Goal: Check status: Check status

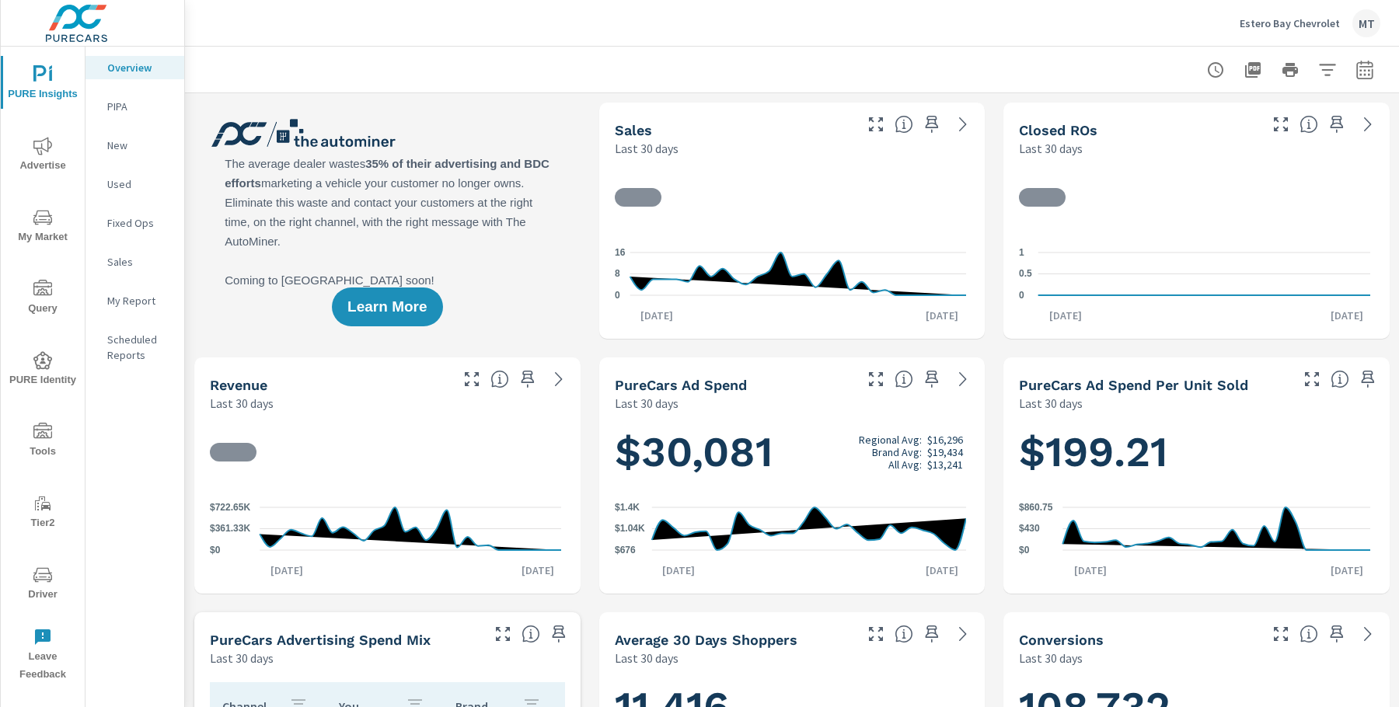
click at [41, 159] on span "Advertise" at bounding box center [42, 156] width 75 height 38
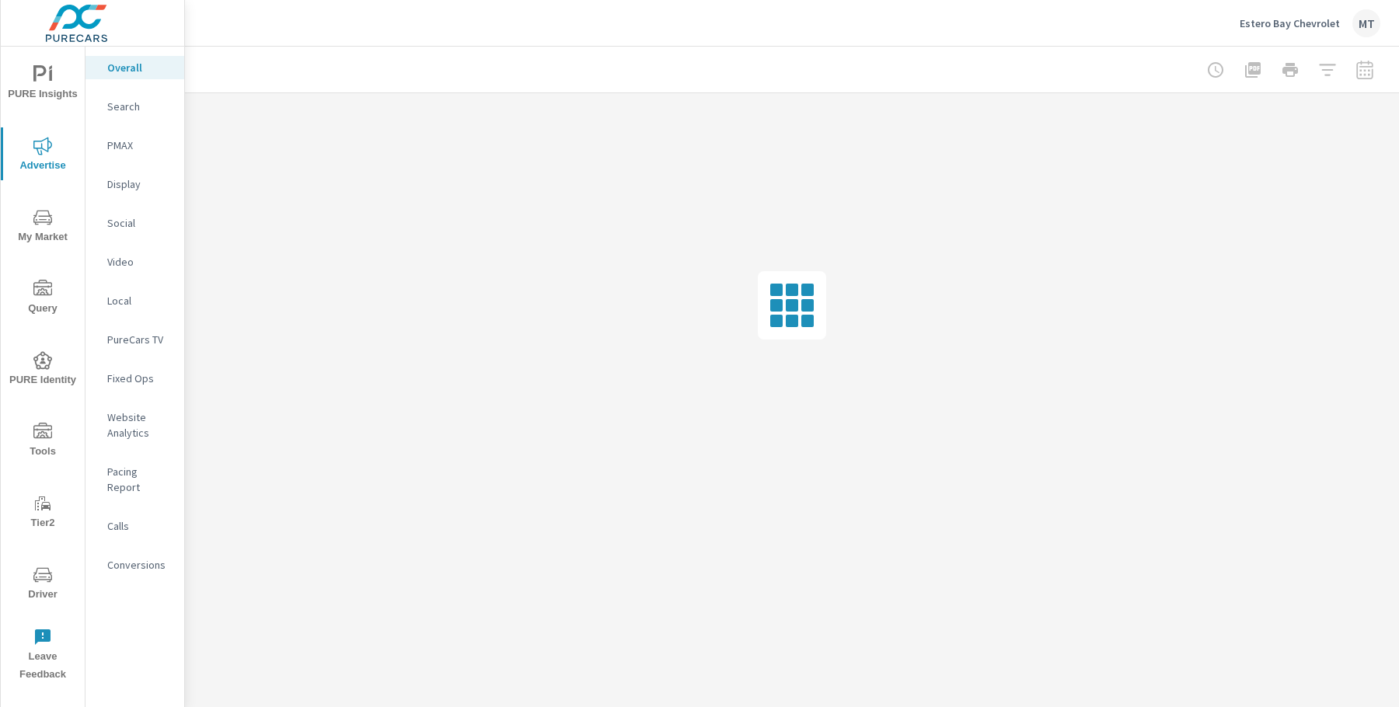
click at [132, 225] on p "Social" at bounding box center [139, 223] width 65 height 16
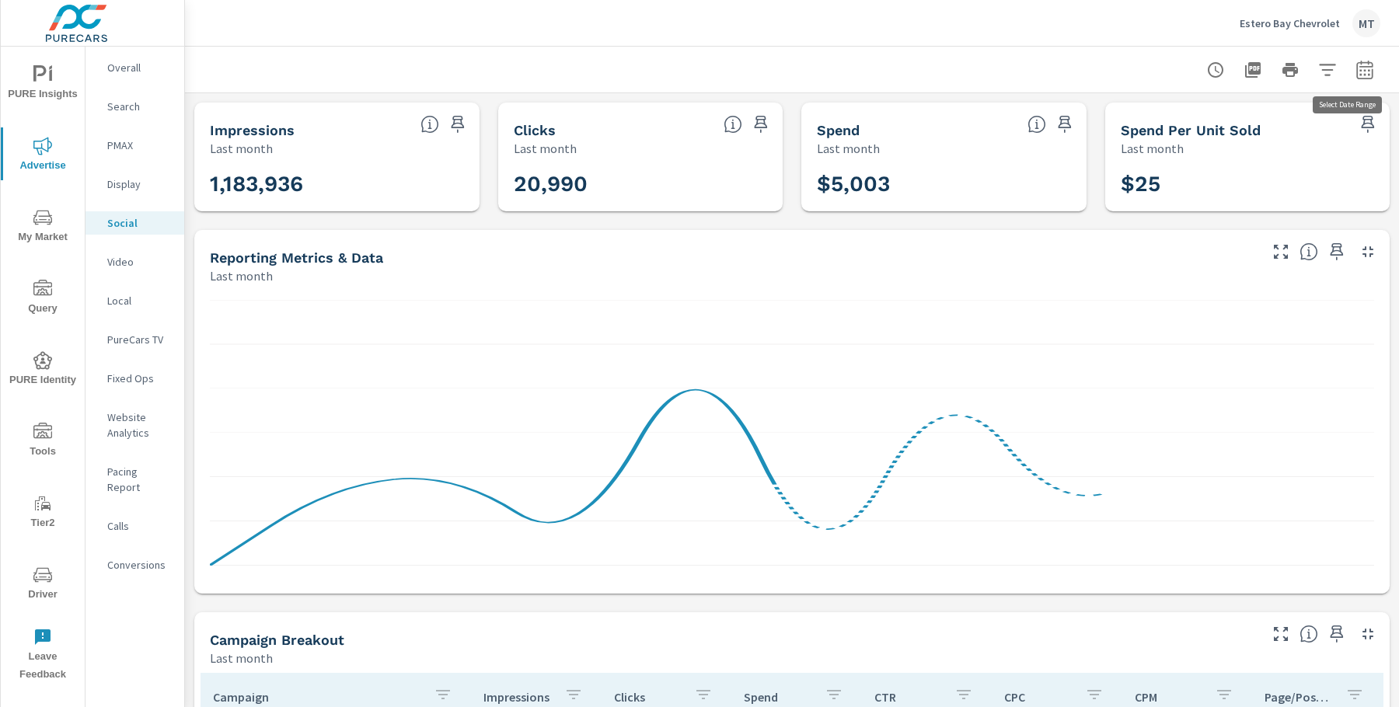
click at [1356, 68] on icon "button" at bounding box center [1365, 70] width 19 height 19
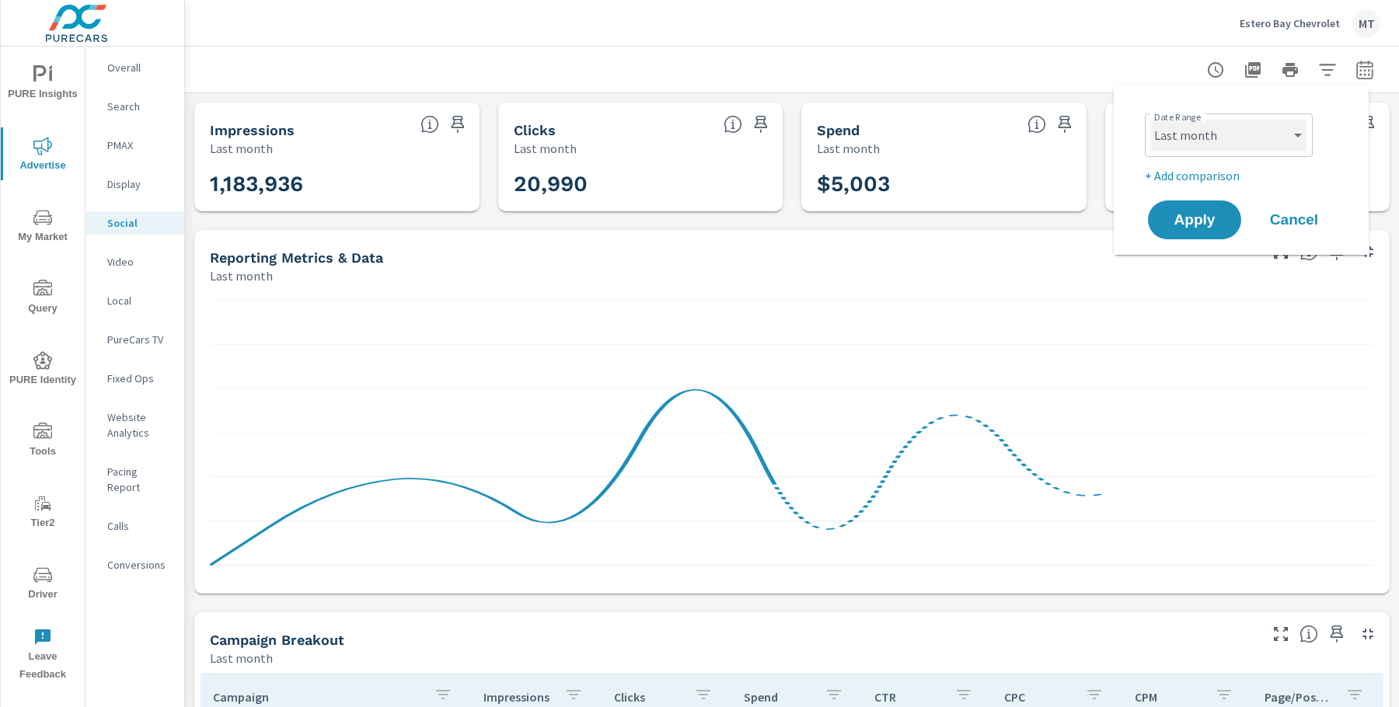
click at [1250, 147] on select "Custom [DATE] Last week Last 7 days Last 14 days Last 30 days Last 45 days Last…" at bounding box center [1228, 135] width 155 height 31
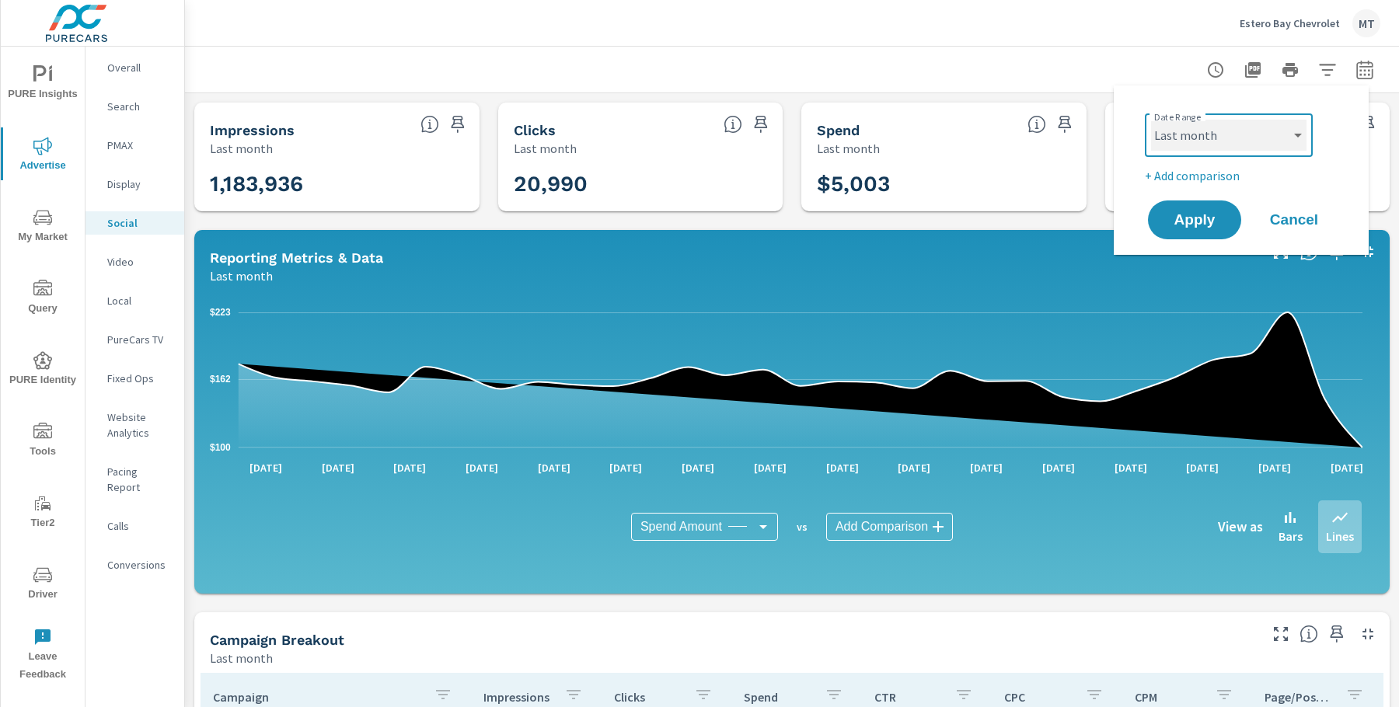
select select "Month to date"
click at [1210, 177] on p "+ Add comparison" at bounding box center [1244, 175] width 199 height 19
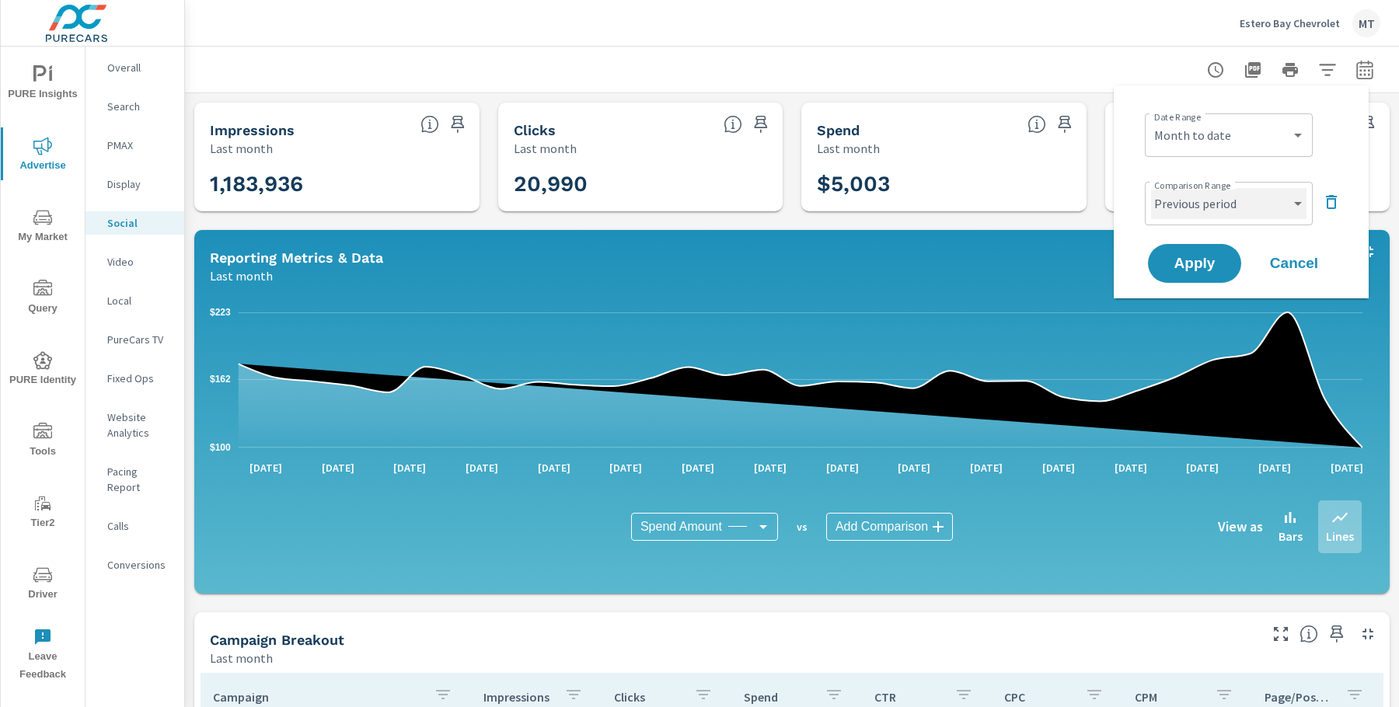
click at [1212, 206] on select "Custom Previous period Previous month Previous year" at bounding box center [1228, 203] width 155 height 31
select select "Previous month"
click at [1241, 134] on select "Custom [DATE] Last week Last 7 days Last 14 days Last 30 days Last 45 days Last…" at bounding box center [1228, 135] width 155 height 31
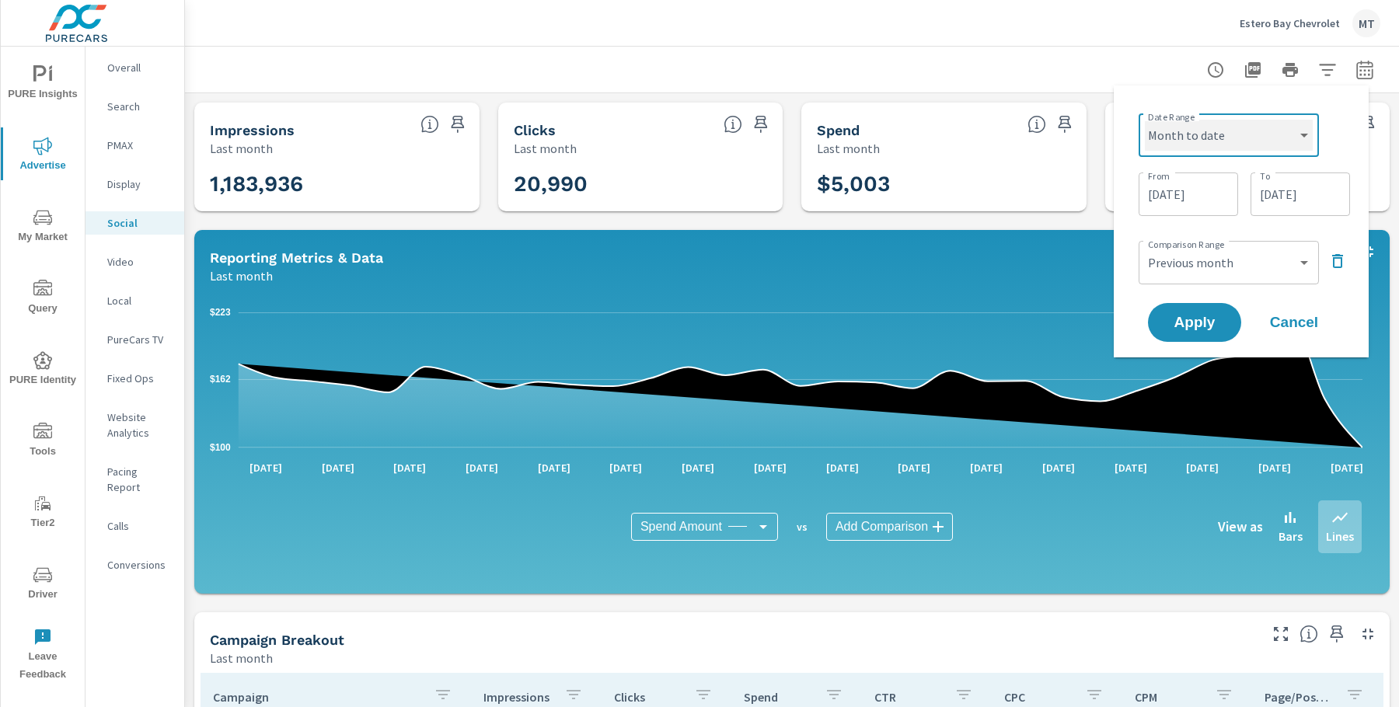
select select "custom"
click at [1280, 189] on input "[DATE]" at bounding box center [1300, 194] width 87 height 31
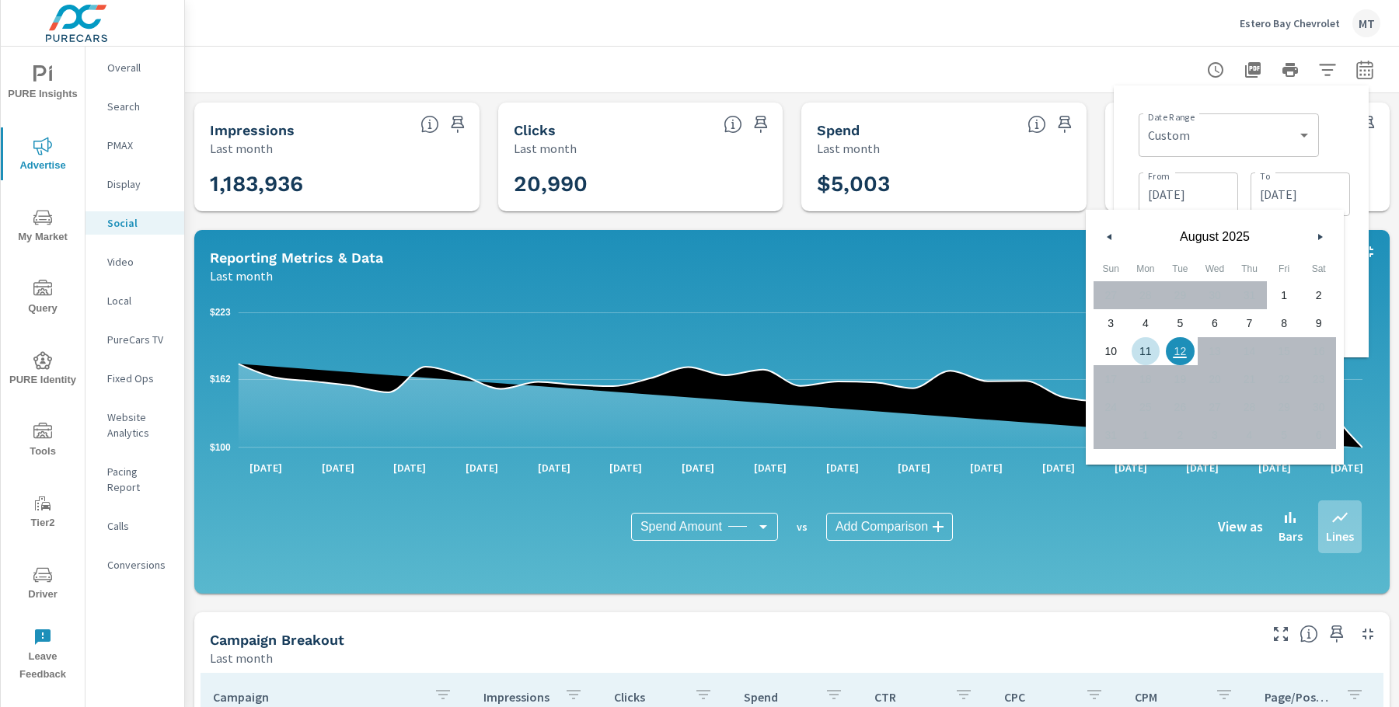
click at [1155, 353] on span "11" at bounding box center [1146, 351] width 35 height 20
type input "[DATE]"
click at [1351, 155] on div "Date Range Custom [DATE] Last week Last 7 days Last 14 days Last 30 days Last 4…" at bounding box center [1241, 221] width 230 height 247
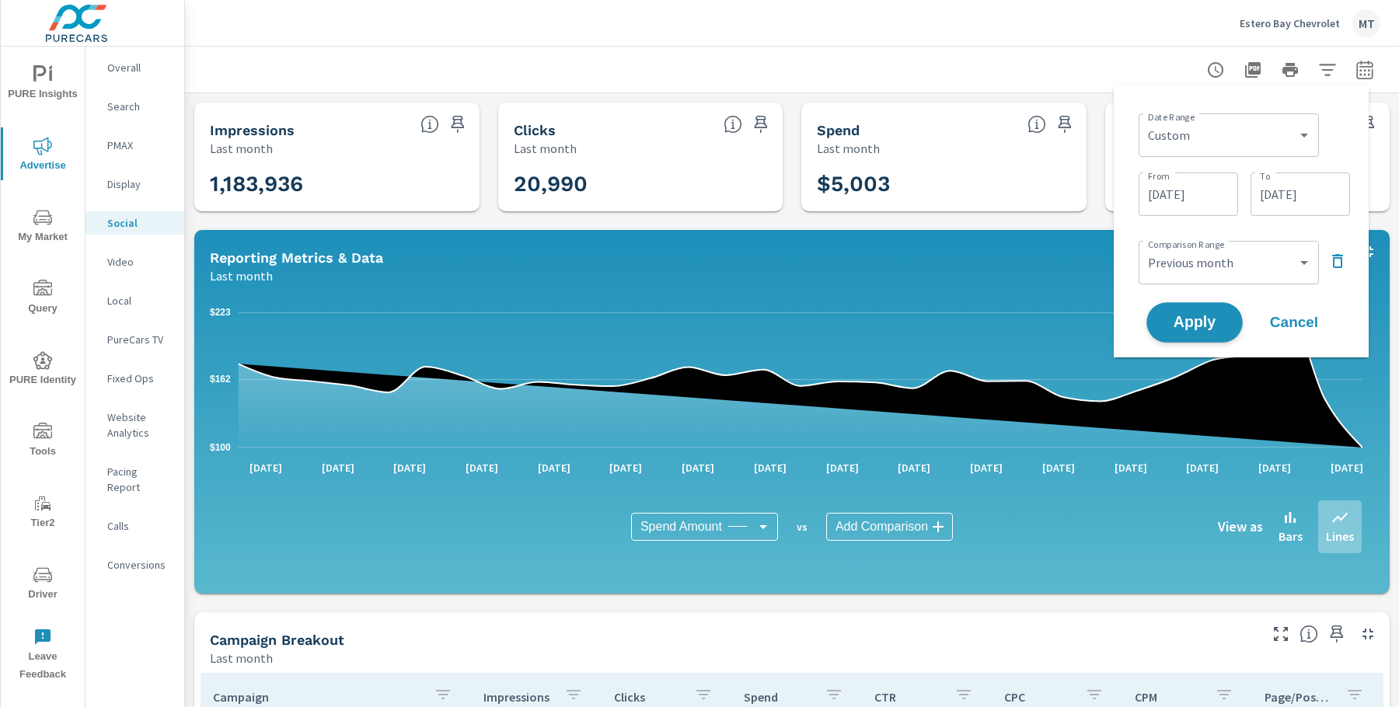
click at [1225, 324] on span "Apply" at bounding box center [1195, 323] width 64 height 15
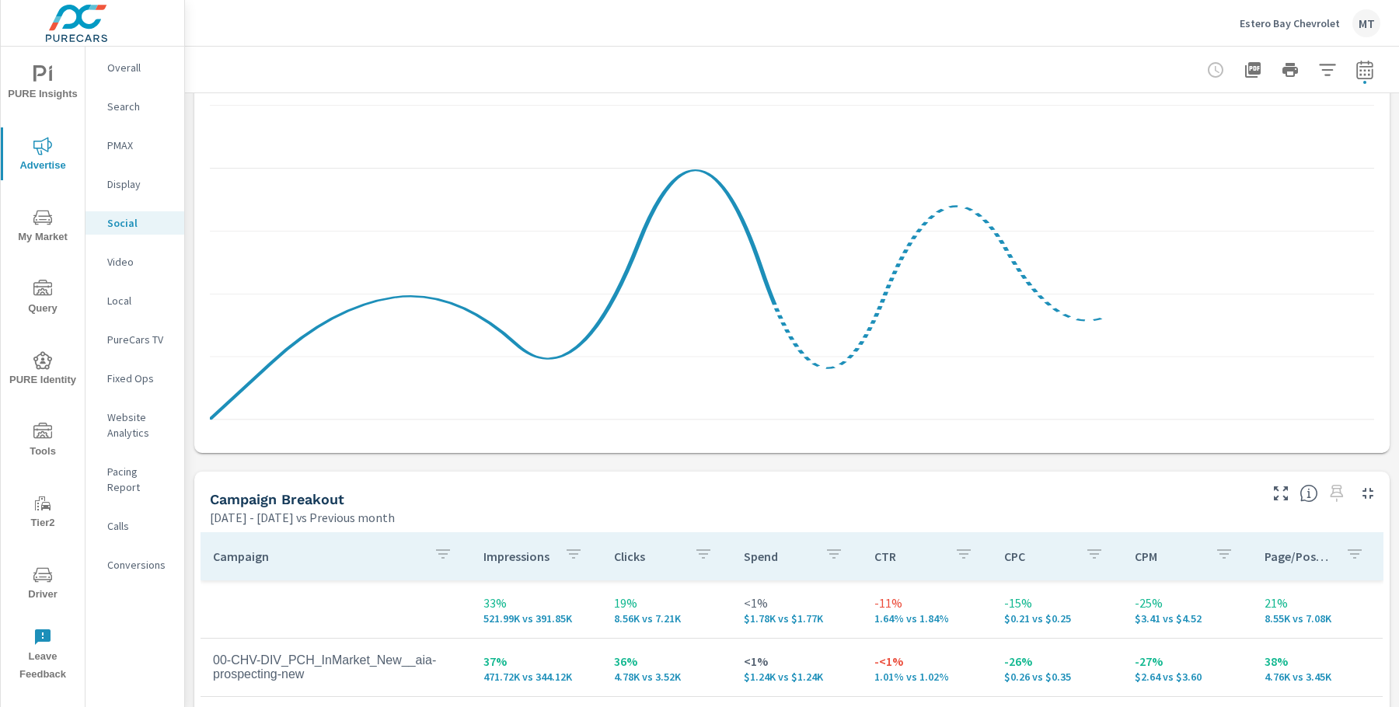
scroll to position [598, 0]
